Goal: Book appointment/travel/reservation

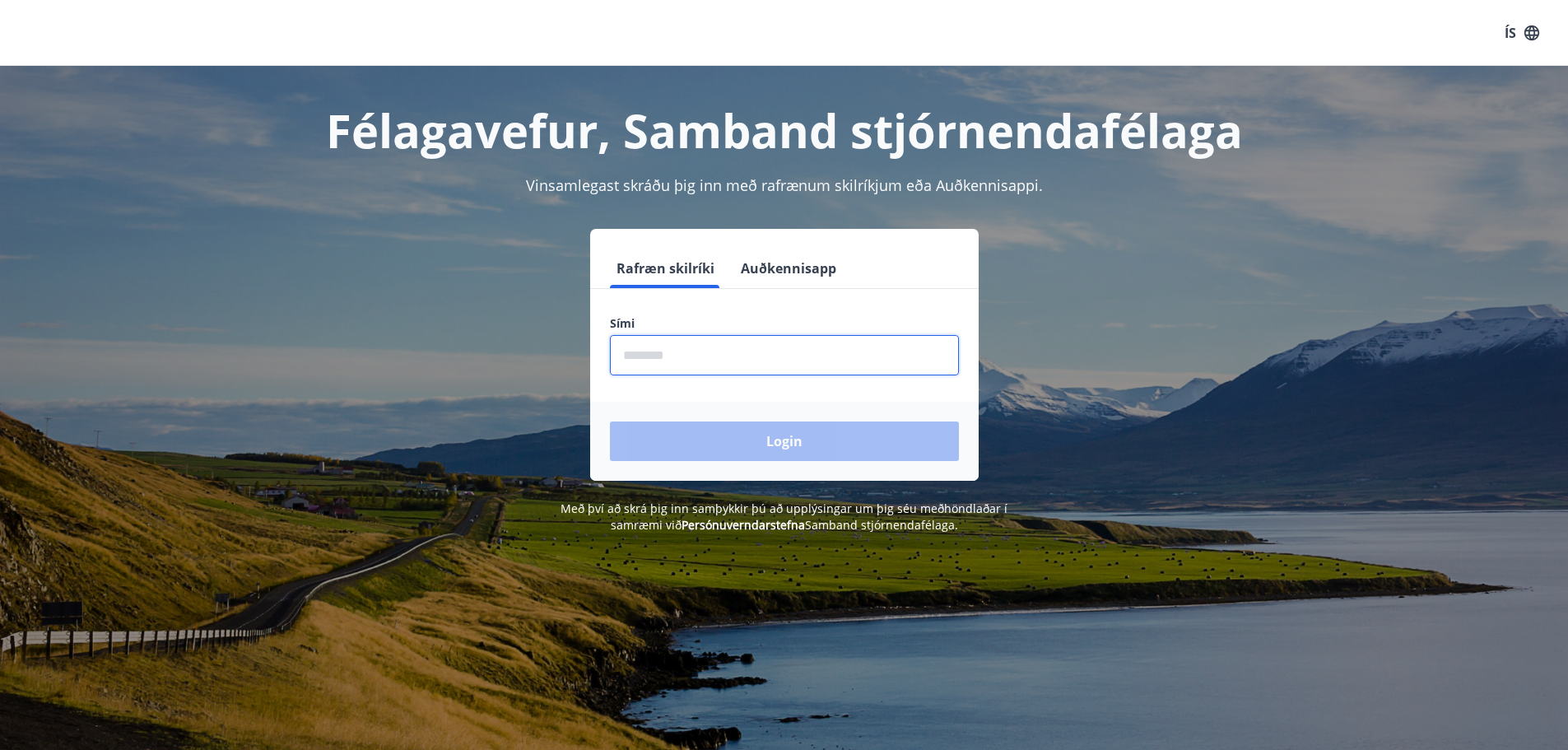
click at [658, 351] on input "phone" at bounding box center [784, 356] width 349 height 40
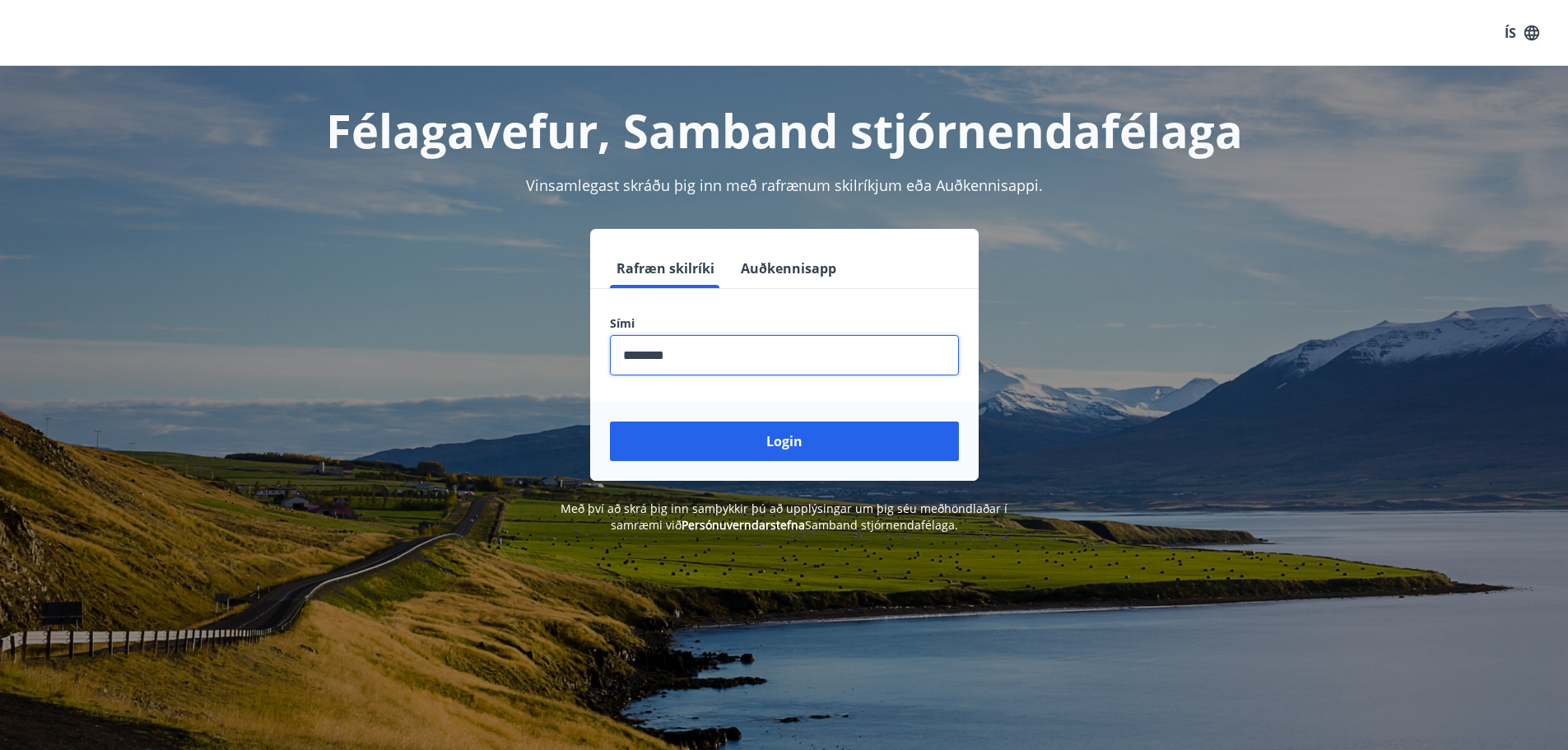
type input "********"
click at [610, 421] on button "Login" at bounding box center [784, 441] width 349 height 40
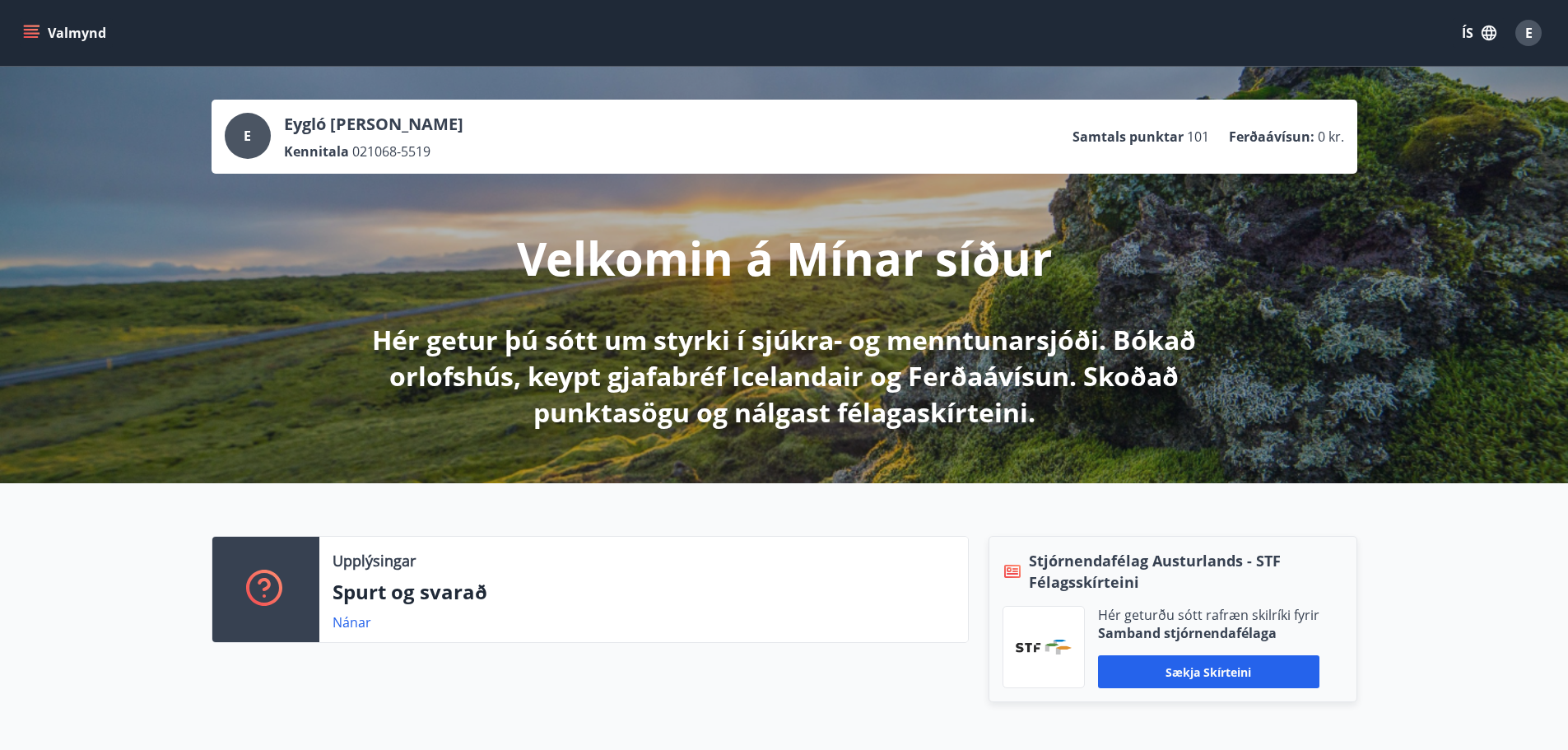
click at [39, 31] on icon "menu" at bounding box center [31, 33] width 17 height 17
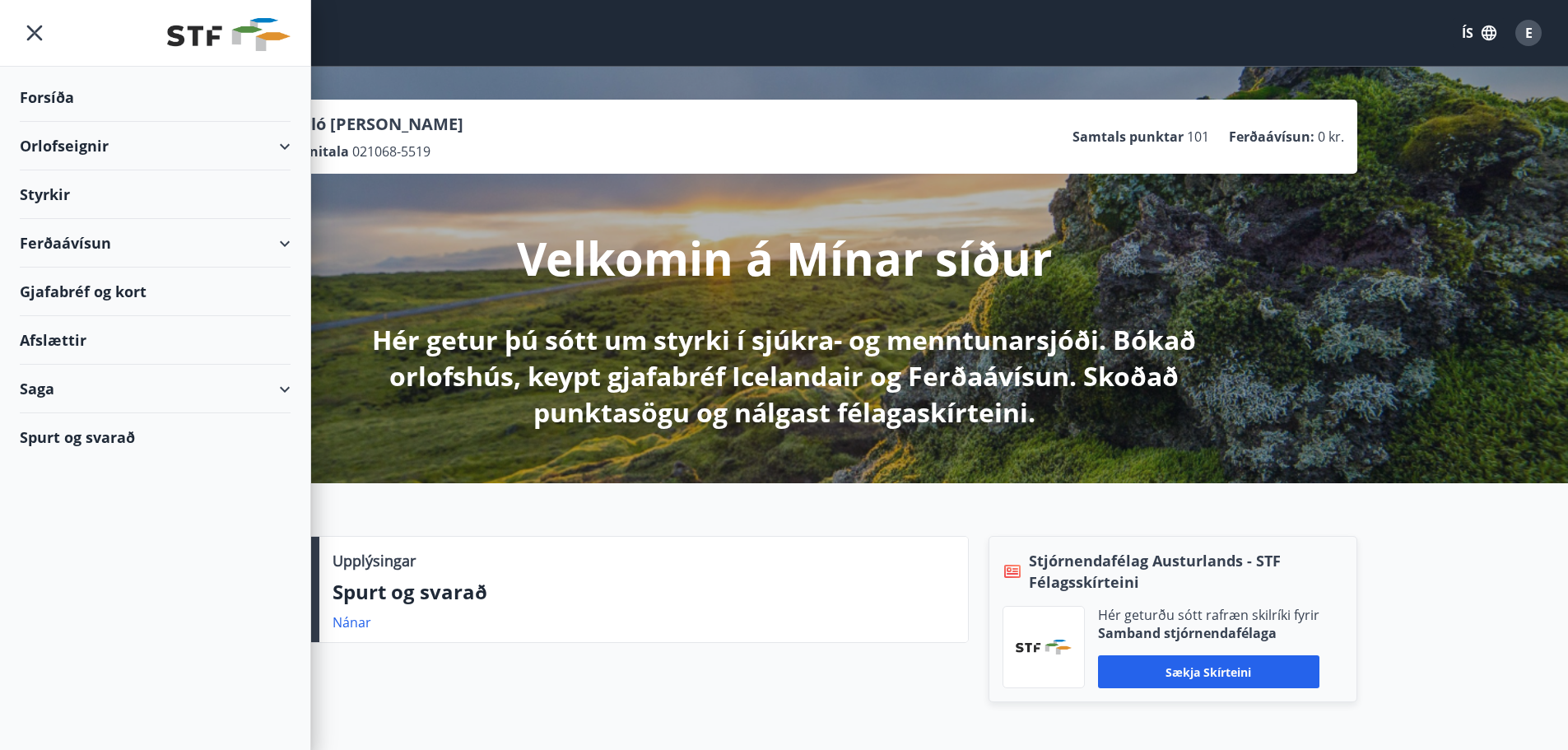
click at [65, 145] on div "Orlofseignir" at bounding box center [155, 146] width 271 height 49
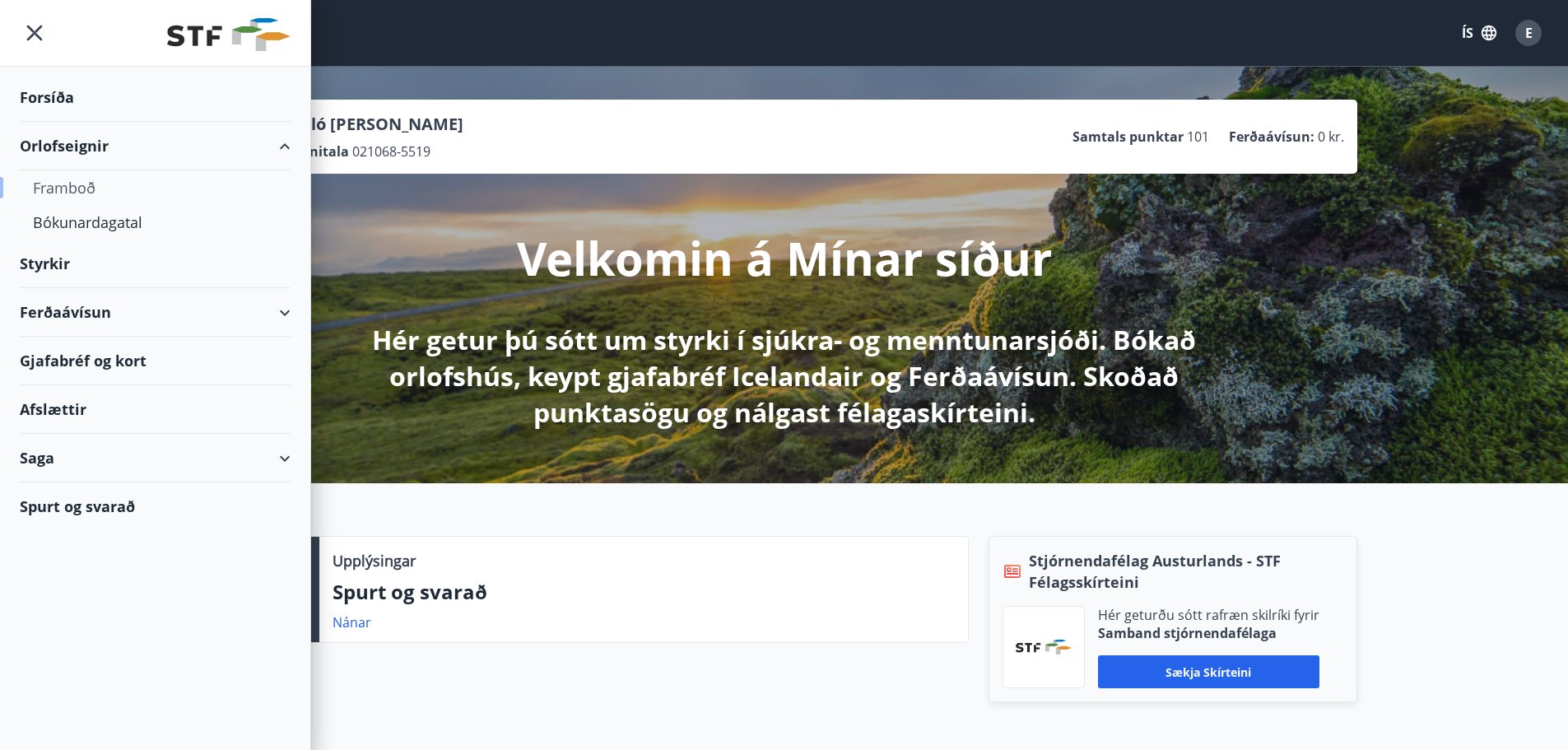
click at [70, 188] on div "Framboð" at bounding box center [155, 188] width 245 height 34
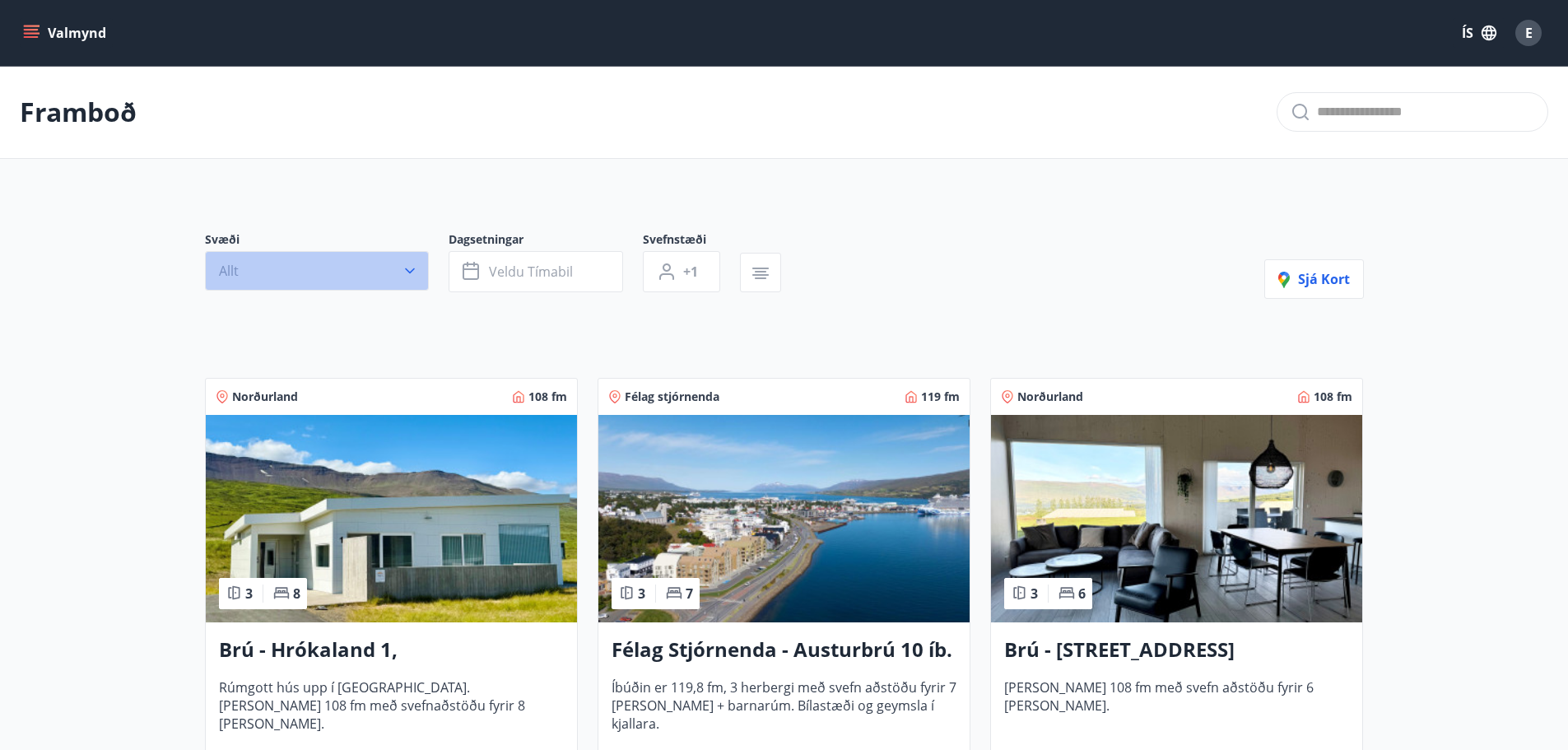
click at [410, 267] on icon "button" at bounding box center [410, 271] width 17 height 17
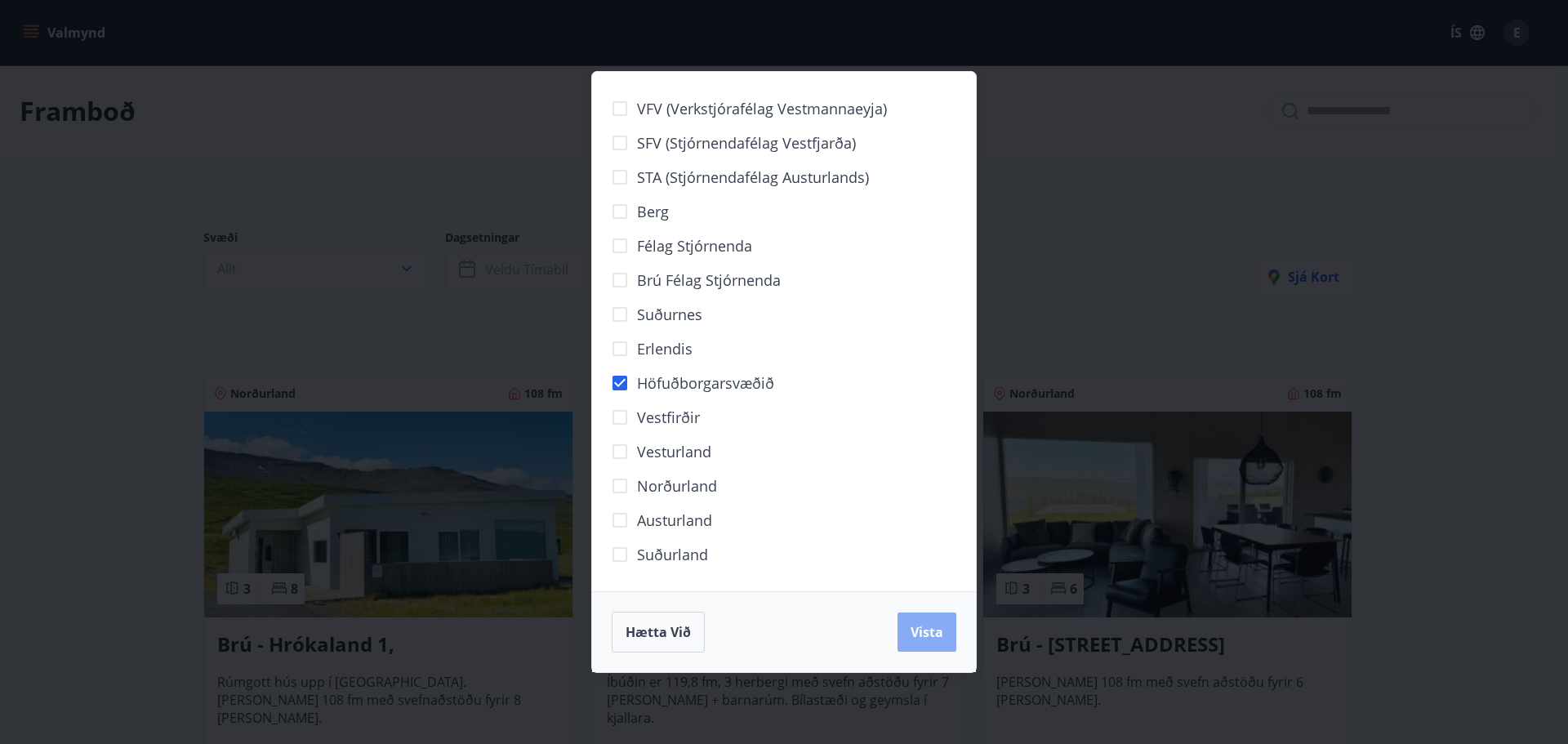
click at [920, 630] on span "Vista" at bounding box center [927, 632] width 33 height 18
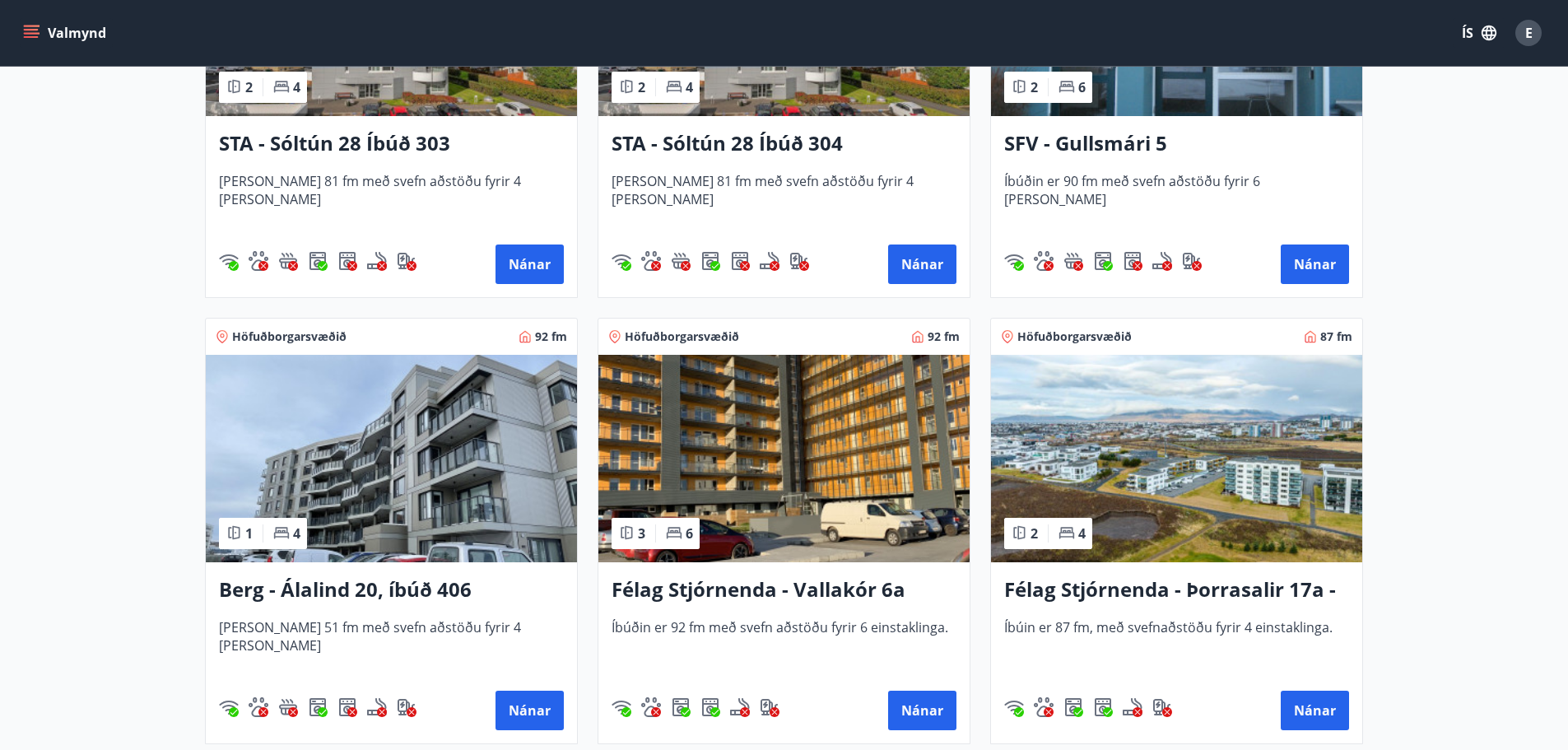
scroll to position [1070, 0]
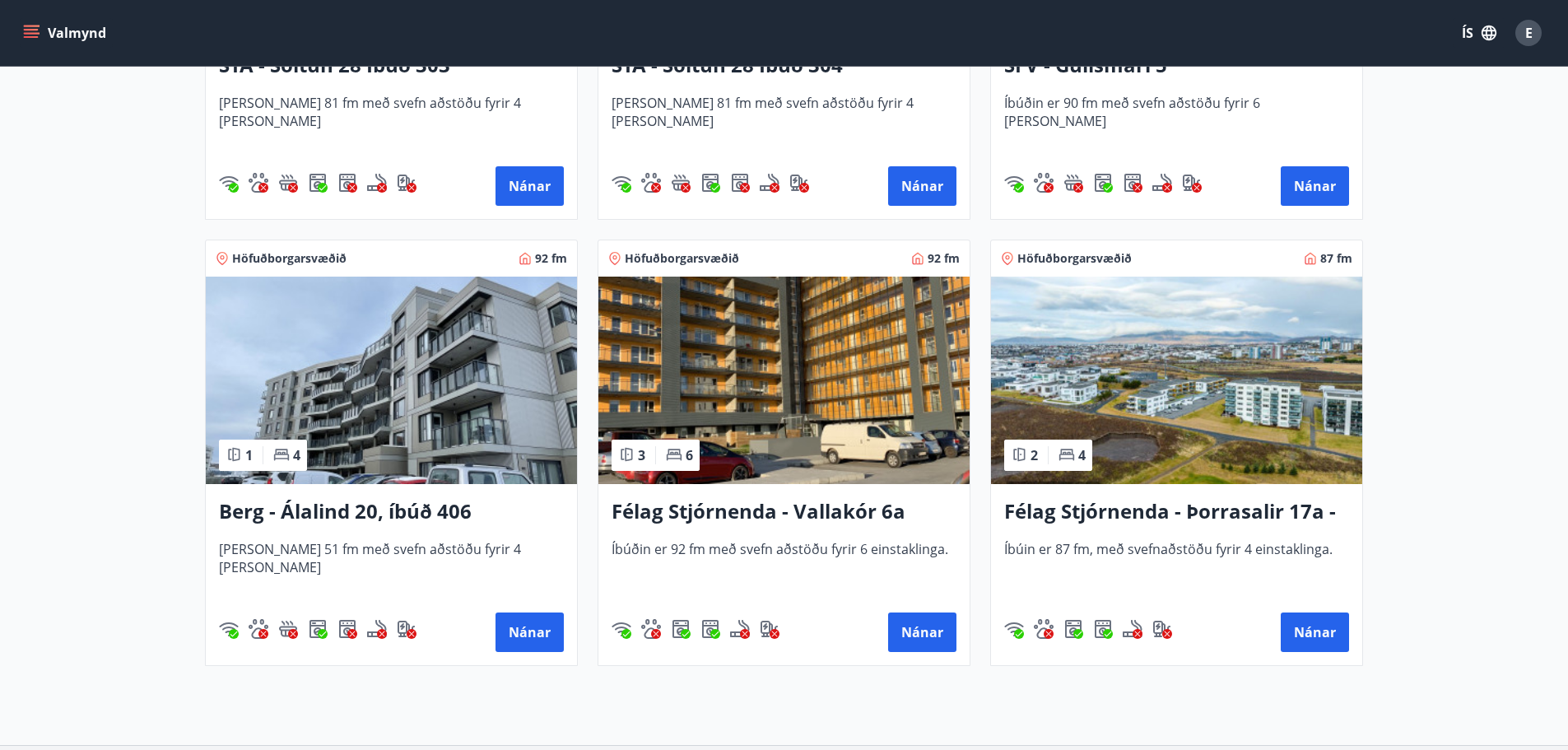
click at [317, 515] on h3 "Berg - Álalind 20, íbúð 406" at bounding box center [391, 512] width 345 height 29
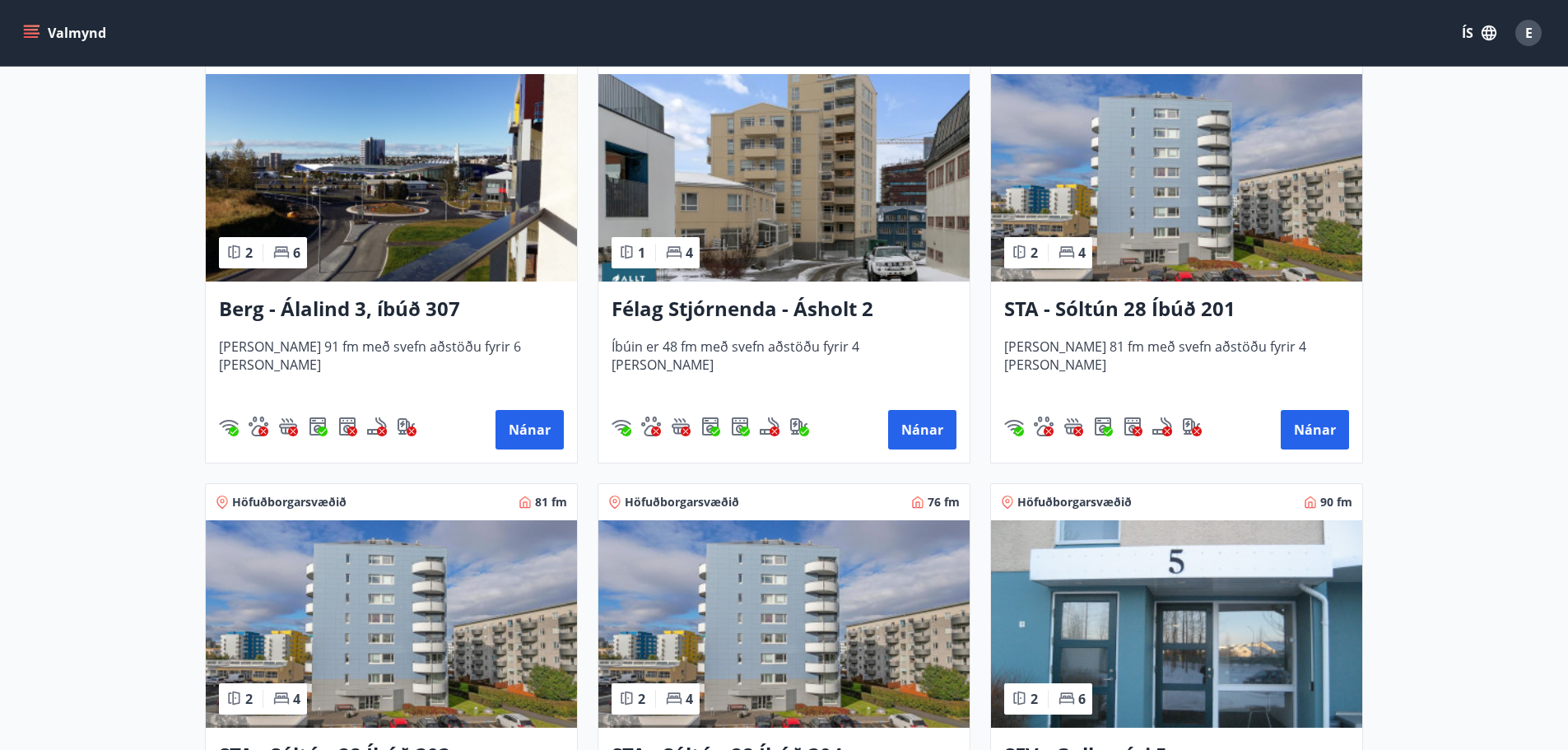
scroll to position [462, 0]
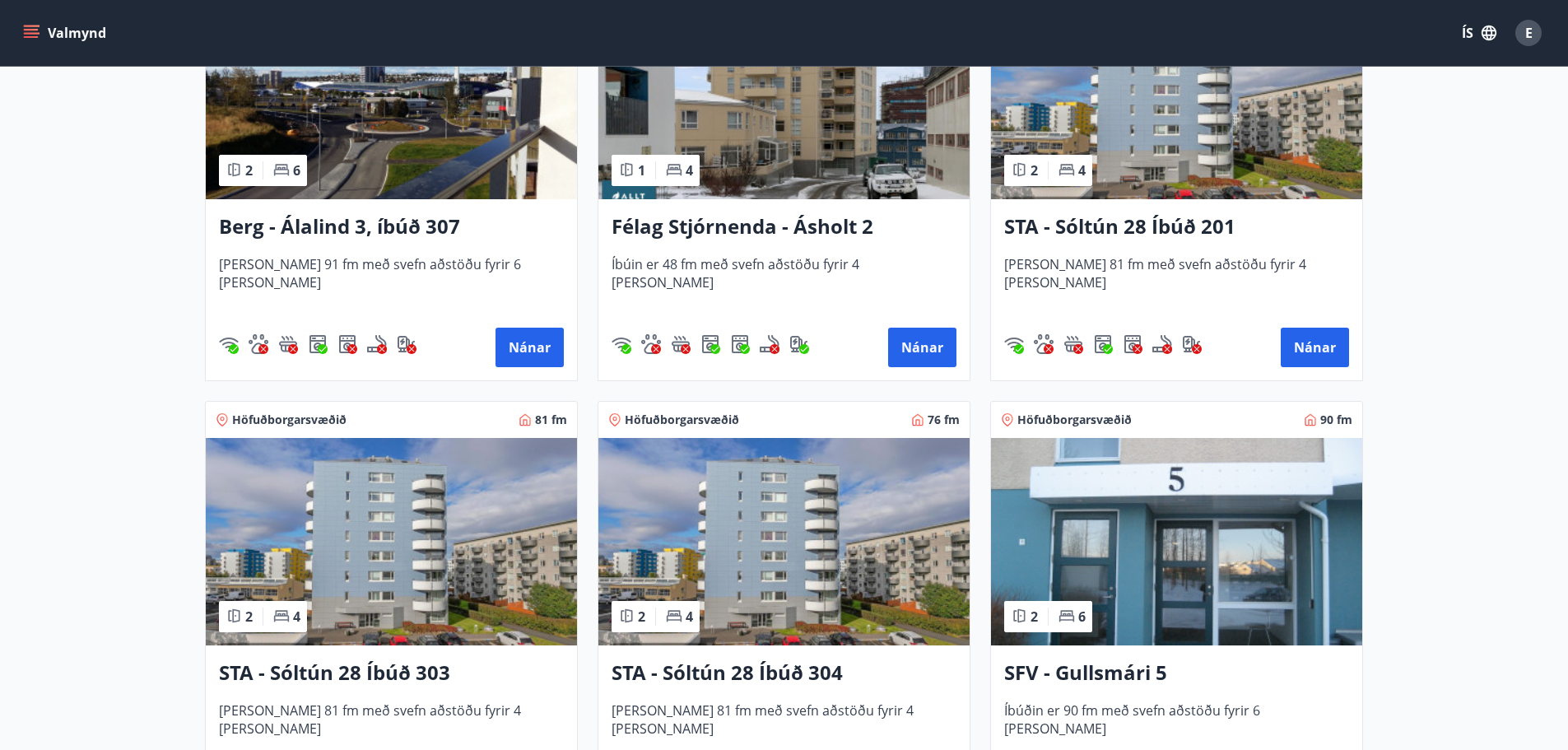
click at [1467, 322] on main "Framboð Svæði Val Dagsetningar Veldu tímabil Svefnstæði +1 Hreinsa síu Höfuðbor…" at bounding box center [784, 445] width 1568 height 1684
